Goal: Information Seeking & Learning: Check status

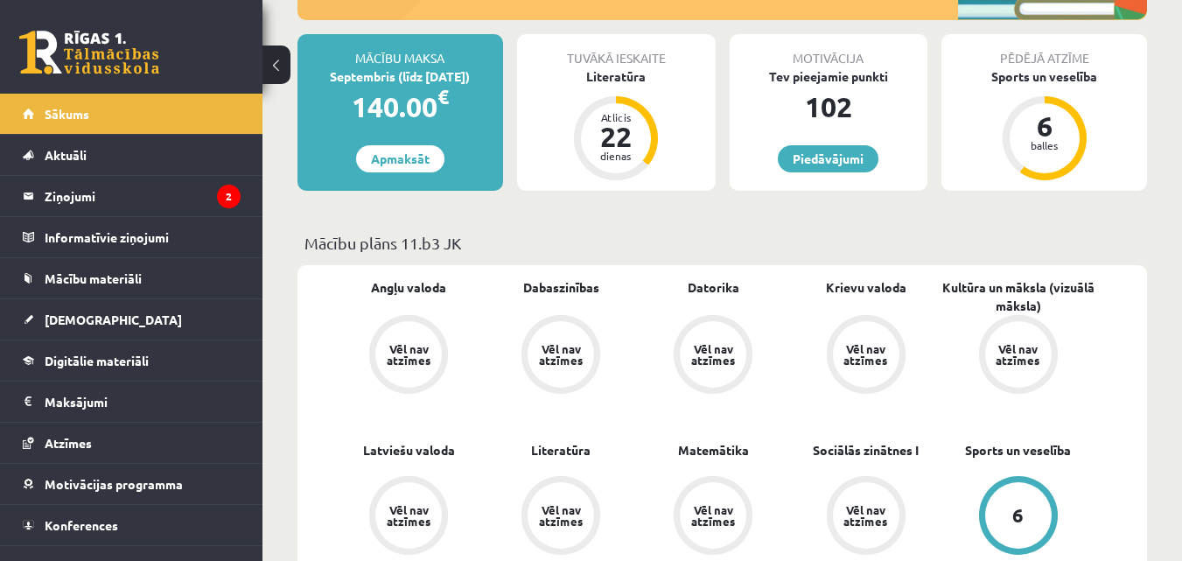
scroll to position [300, 0]
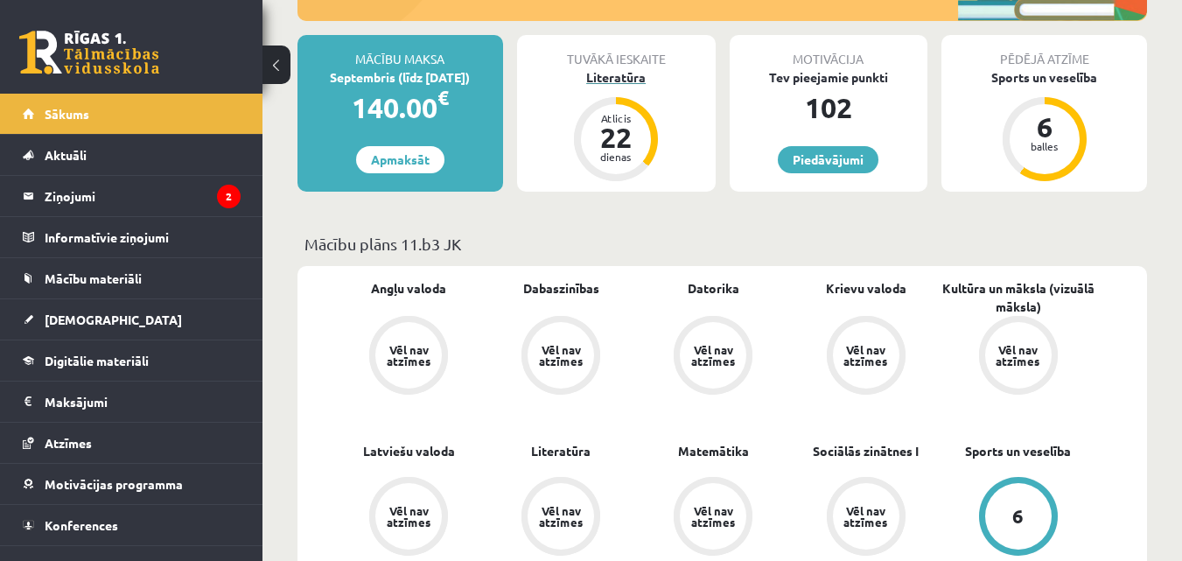
click at [619, 136] on div "22" at bounding box center [616, 137] width 52 height 28
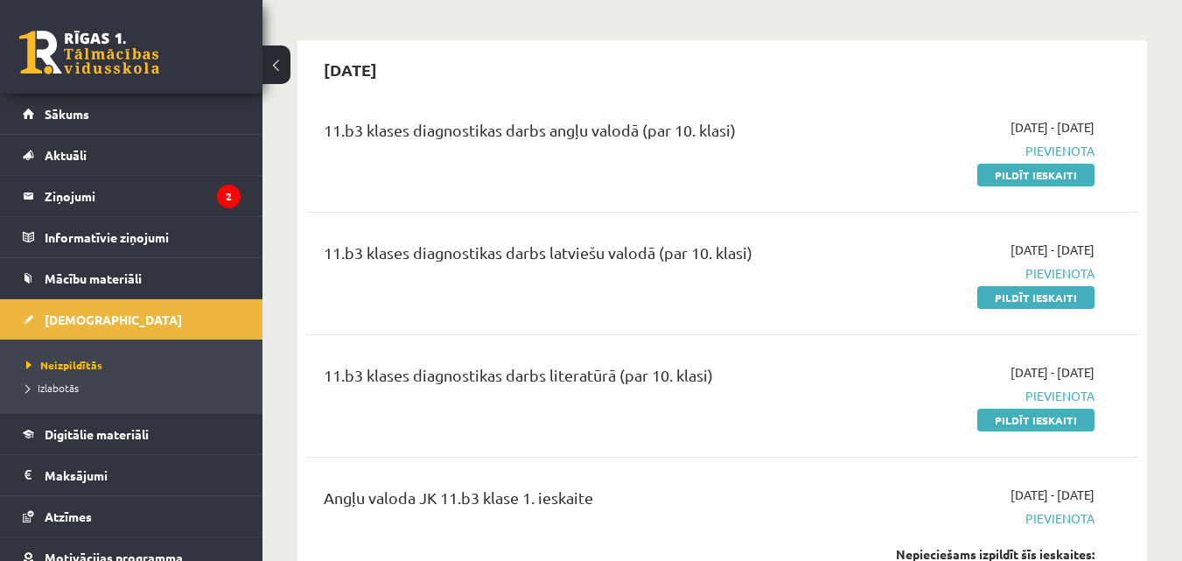
scroll to position [133, 0]
click at [996, 181] on link "Pildīt ieskaiti" at bounding box center [1035, 174] width 117 height 23
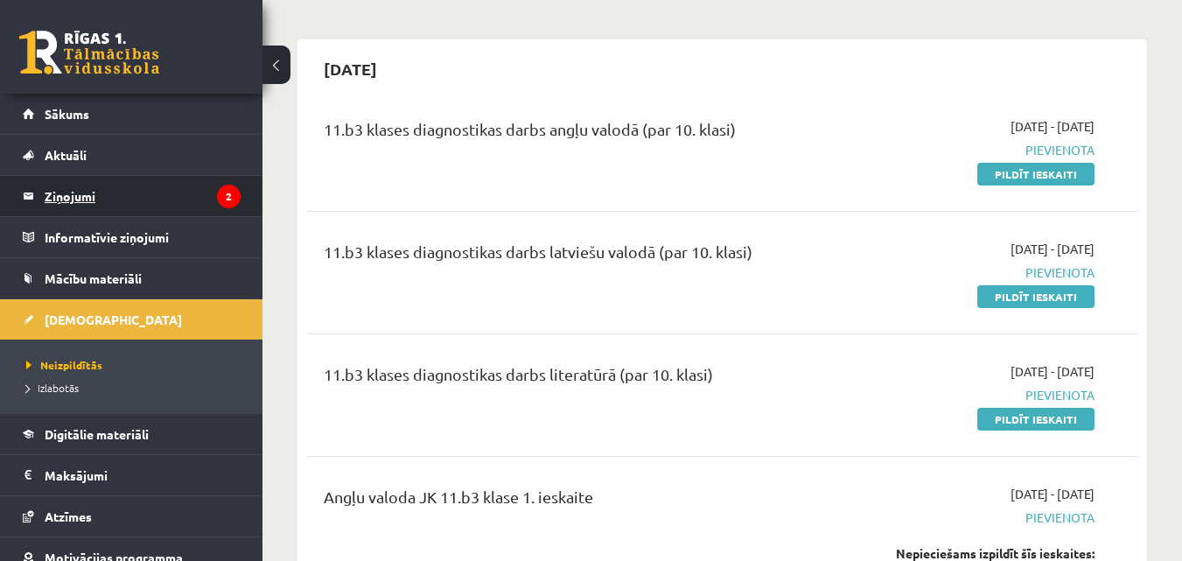
click at [206, 178] on legend "Ziņojumi 2" at bounding box center [143, 196] width 196 height 40
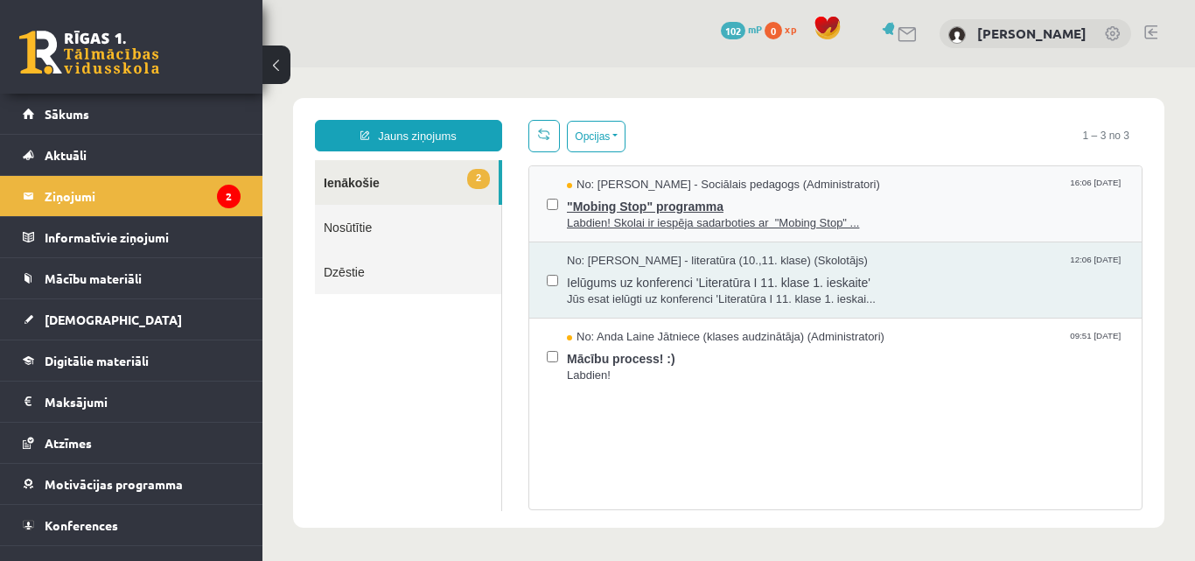
click at [586, 208] on span ""Mobing Stop" programma" at bounding box center [845, 204] width 557 height 22
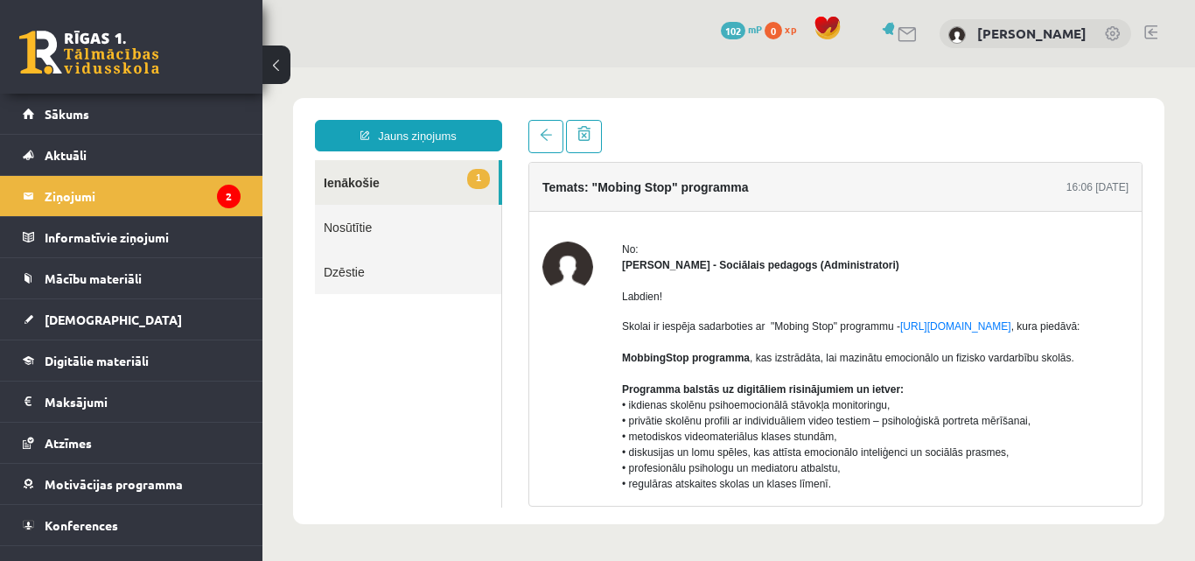
click at [272, 70] on button at bounding box center [276, 64] width 28 height 38
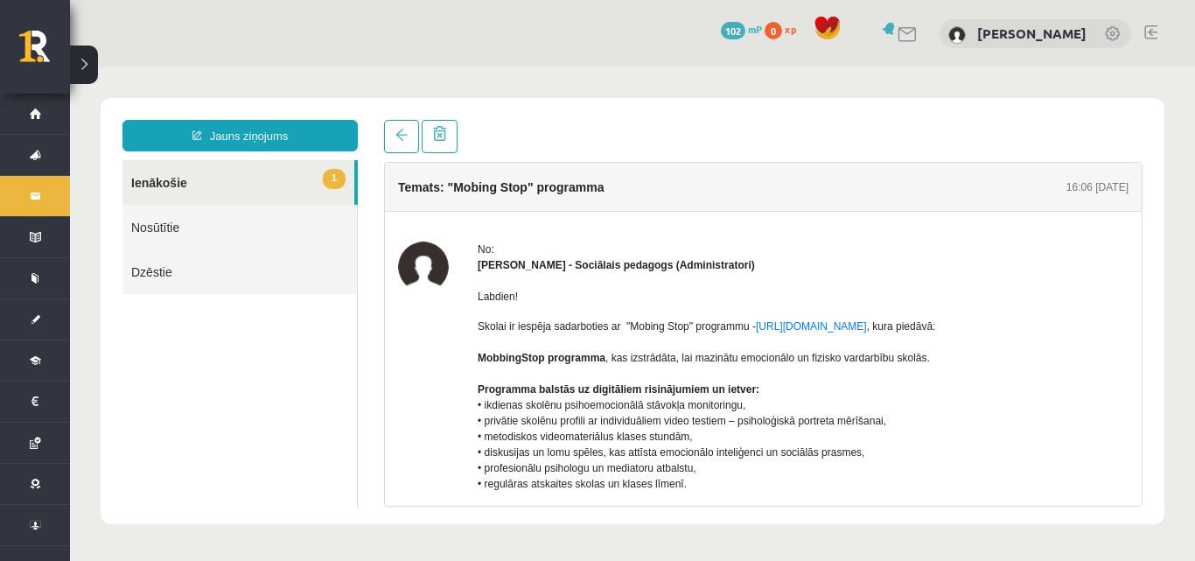
click at [75, 74] on button at bounding box center [84, 64] width 28 height 38
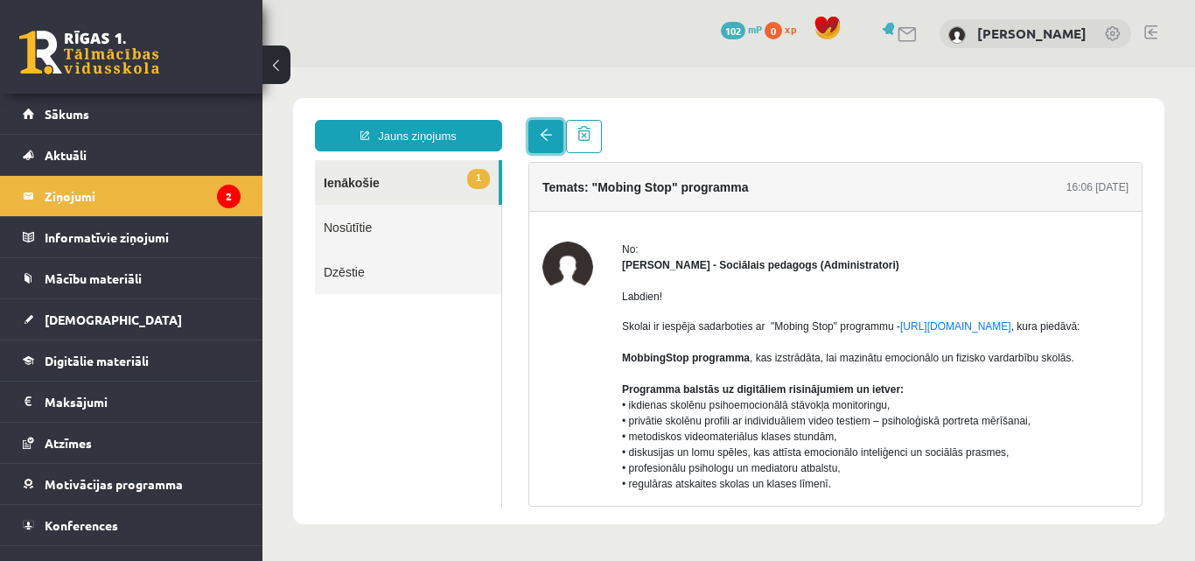
click at [536, 136] on link at bounding box center [545, 136] width 35 height 33
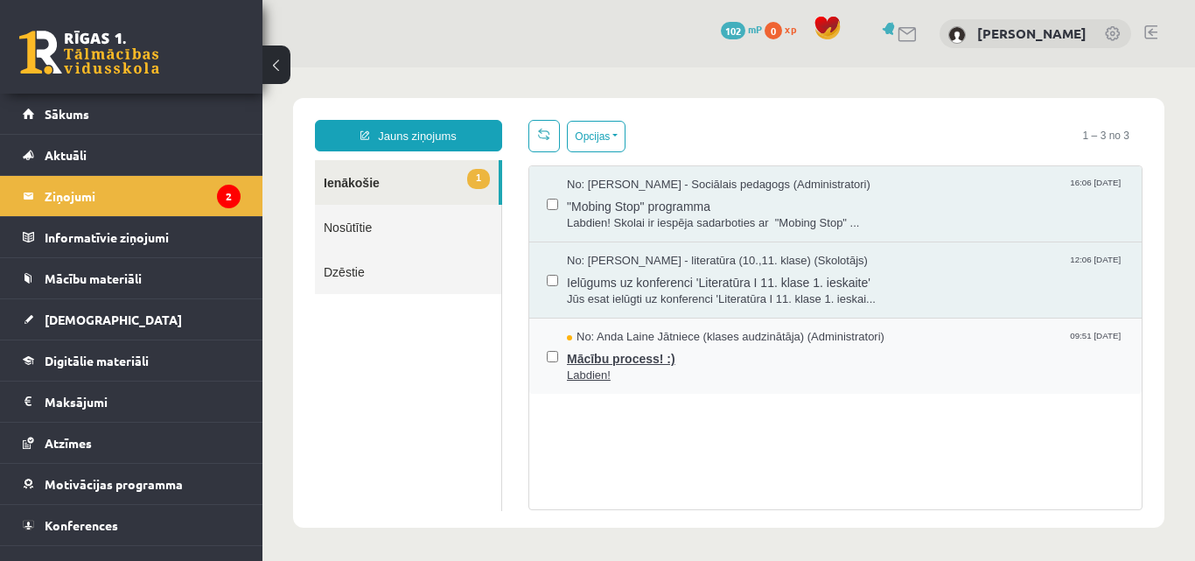
click at [615, 354] on span "Mācību process! :)" at bounding box center [845, 357] width 557 height 22
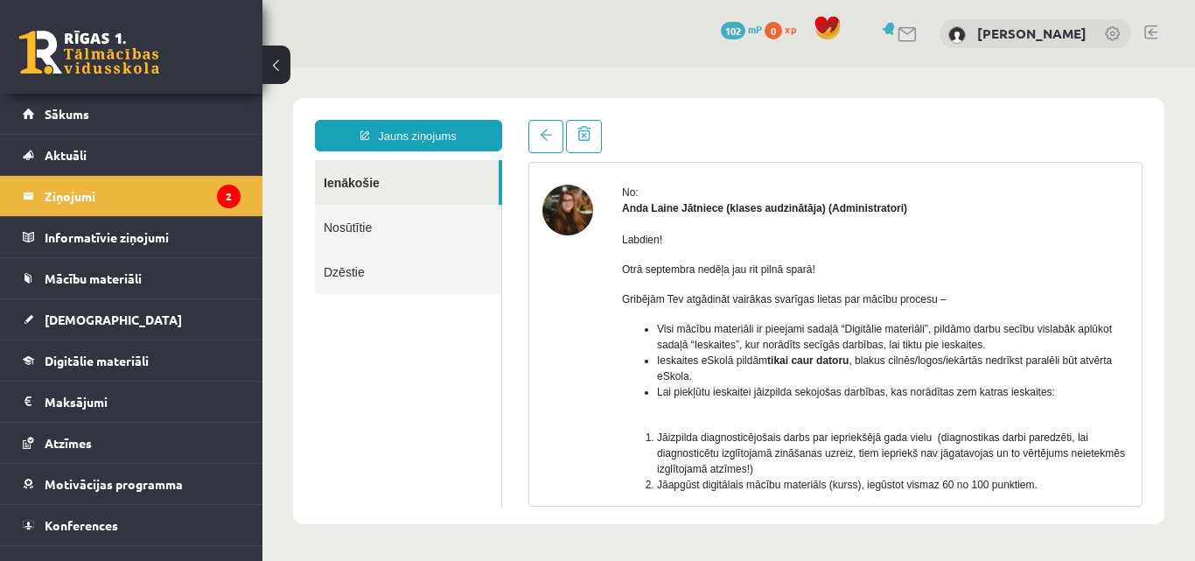
scroll to position [56, 0]
click at [538, 135] on link at bounding box center [545, 136] width 35 height 33
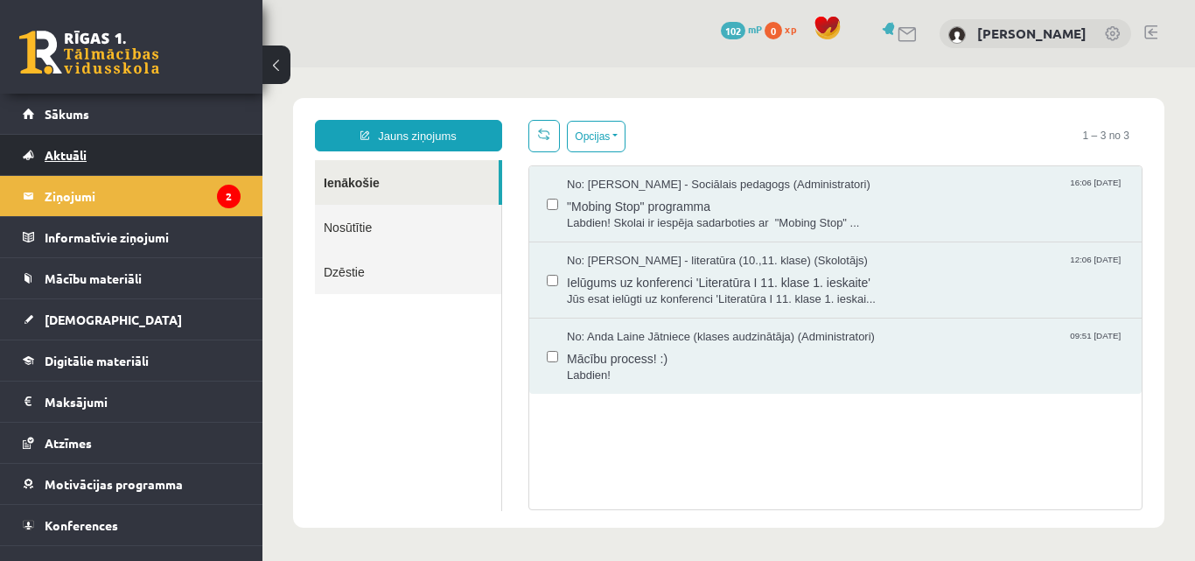
scroll to position [0, 0]
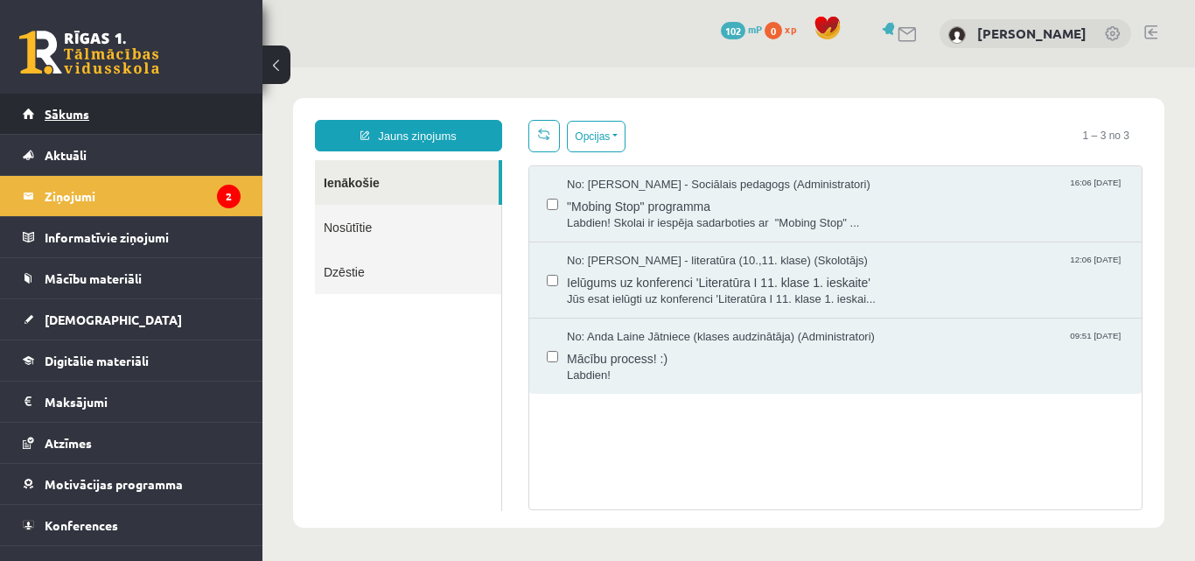
click at [153, 121] on link "Sākums" at bounding box center [132, 114] width 218 height 40
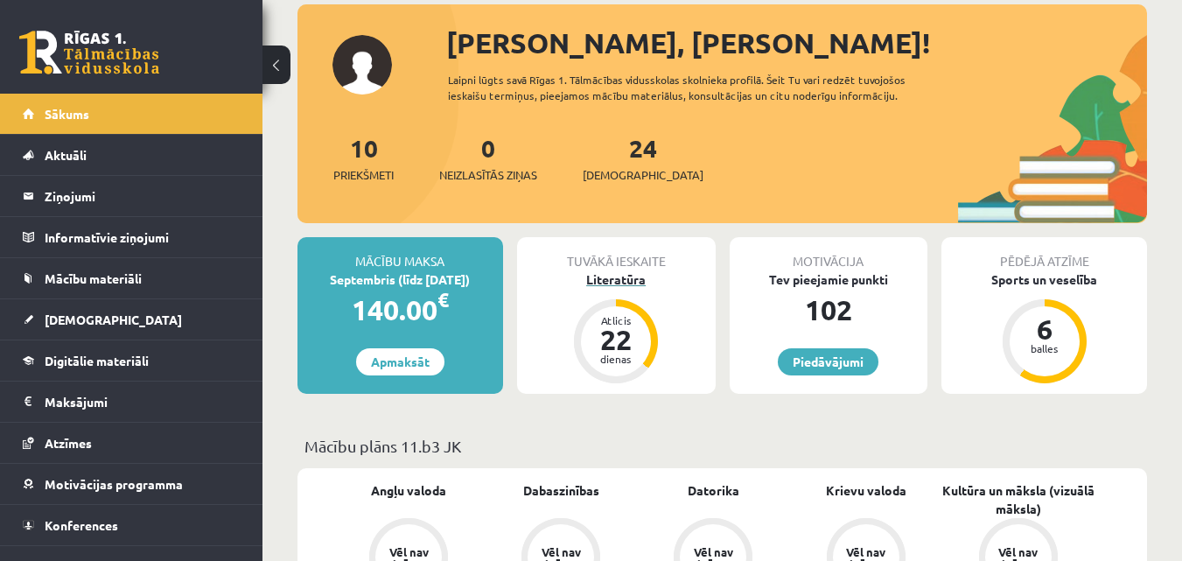
scroll to position [100, 0]
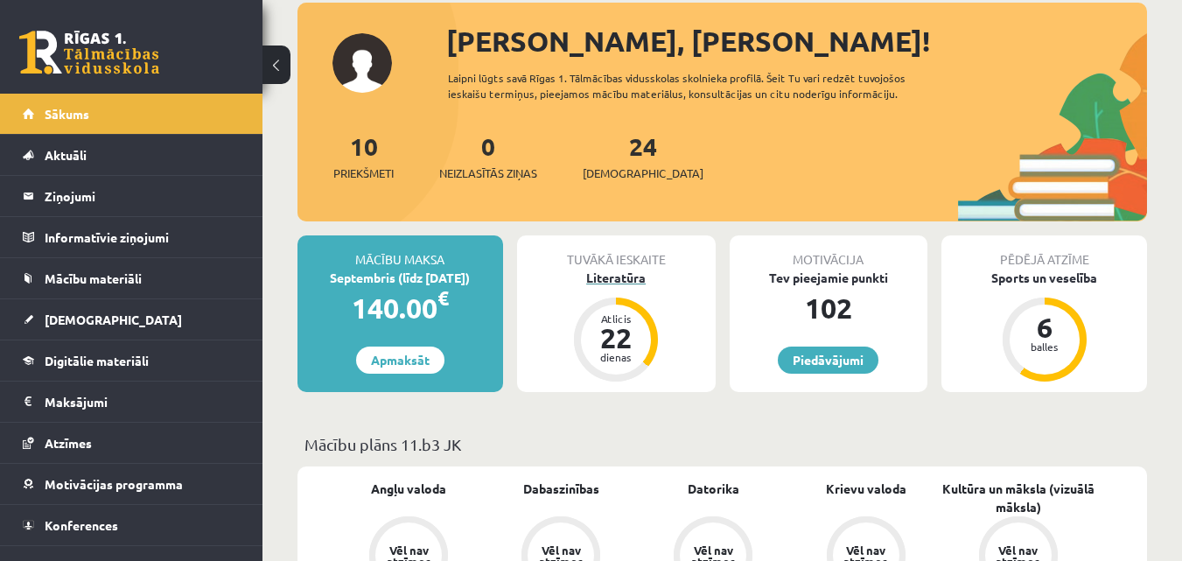
click at [618, 321] on div "Atlicis" at bounding box center [616, 318] width 52 height 10
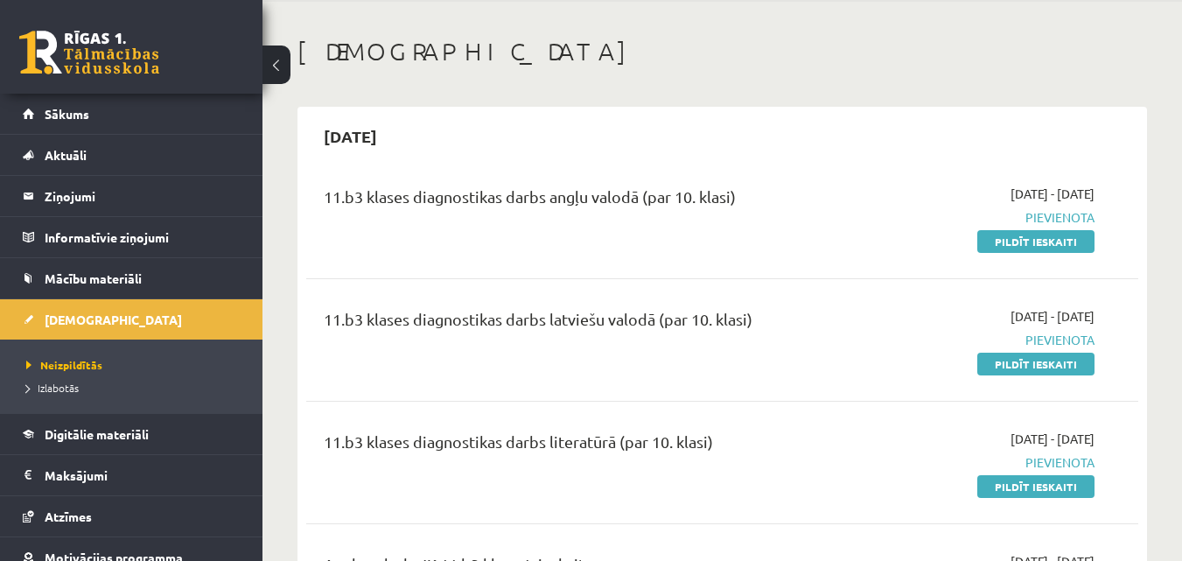
scroll to position [66, 0]
click at [1046, 240] on link "Pildīt ieskaiti" at bounding box center [1035, 240] width 117 height 23
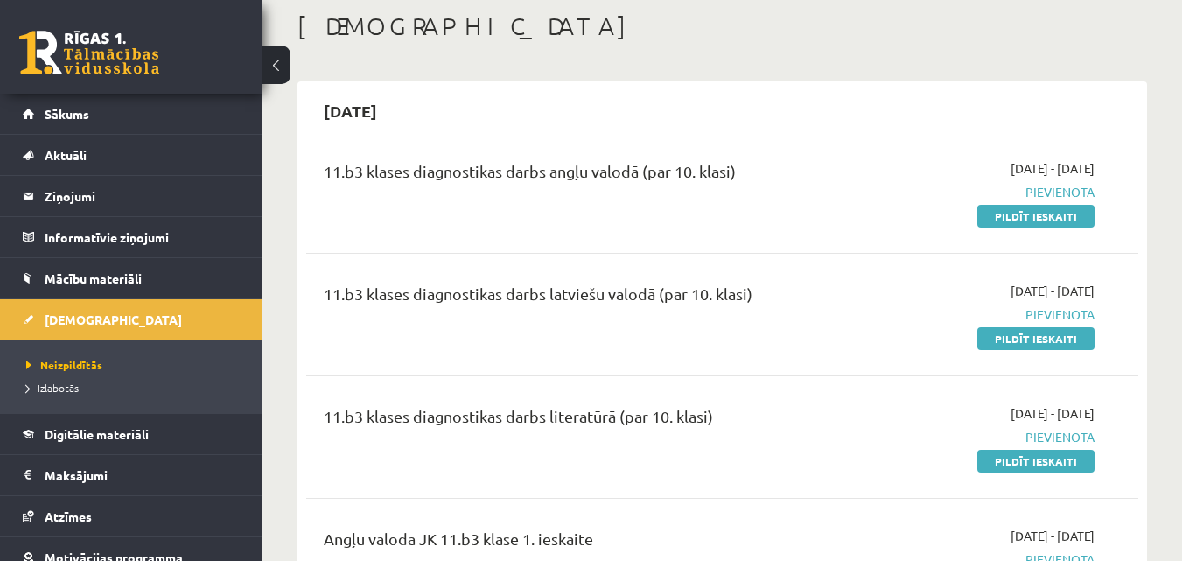
scroll to position [90, 0]
